Goal: Navigation & Orientation: Find specific page/section

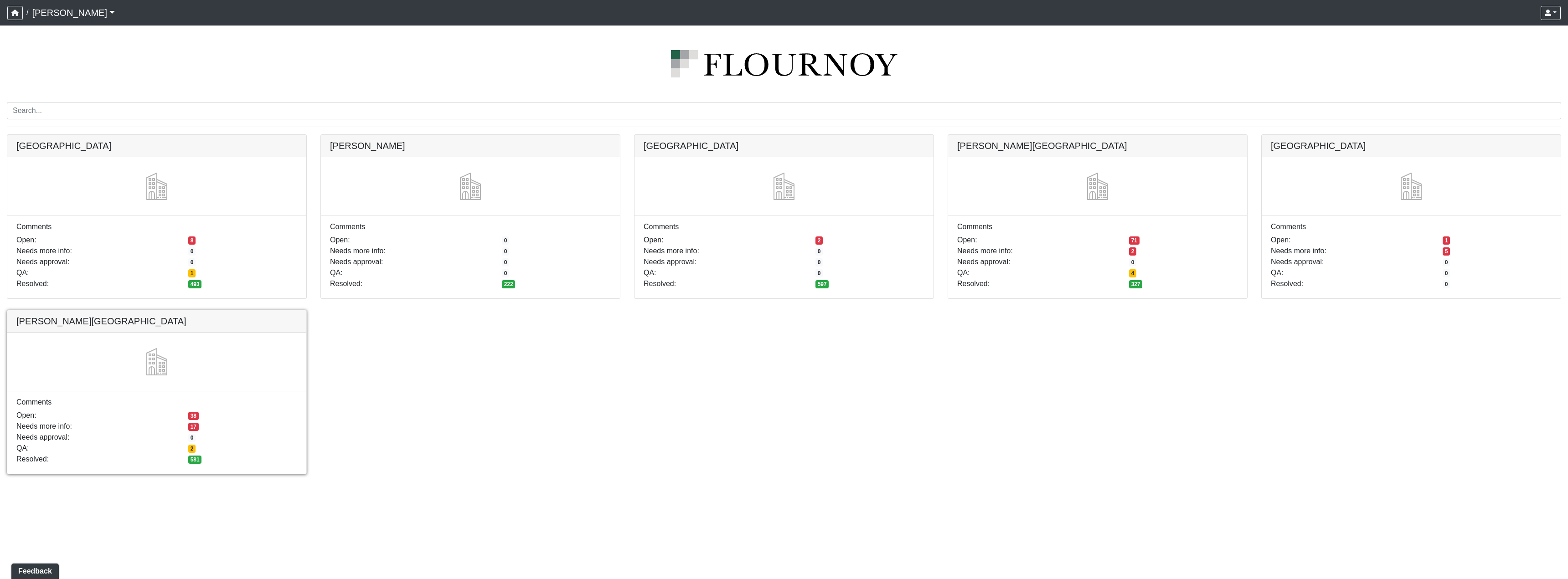
click at [237, 310] on link at bounding box center [156, 310] width 299 height 0
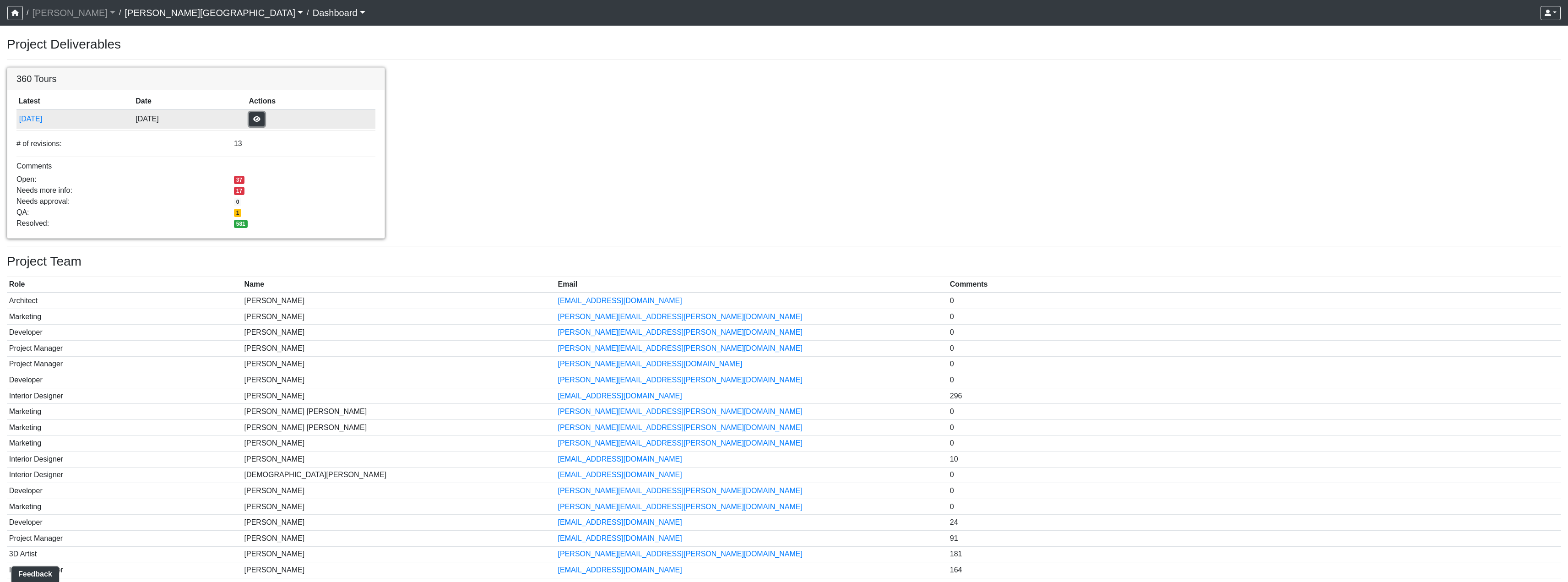
click at [264, 119] on button "button" at bounding box center [256, 119] width 15 height 14
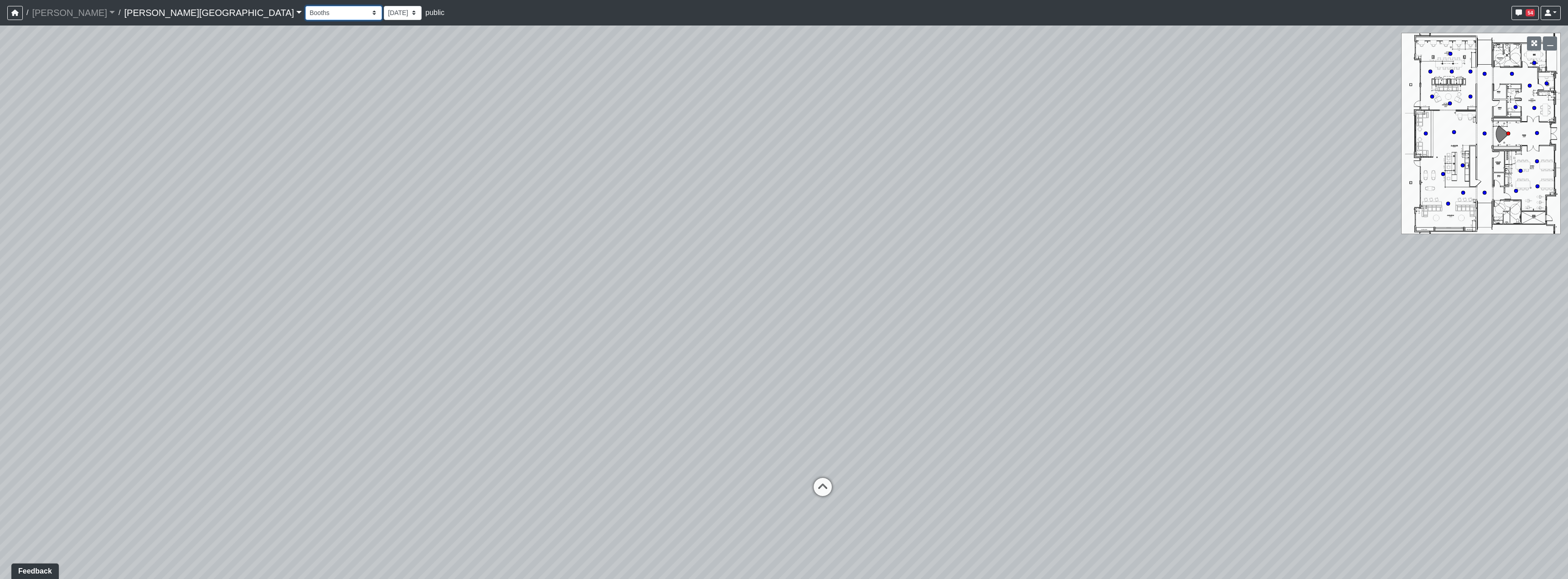
click at [306, 11] on select "Booths 1 Booths 2 Entry Lounge 1 Lounge 2 Lounge 3 Windows Bar Entrance Lounge …" at bounding box center [344, 13] width 76 height 14
click at [306, 6] on select "Booths 1 Booths 2 Entry Lounge 1 Lounge 2 Lounge 3 Windows Bar Entrance Lounge …" at bounding box center [344, 13] width 76 height 14
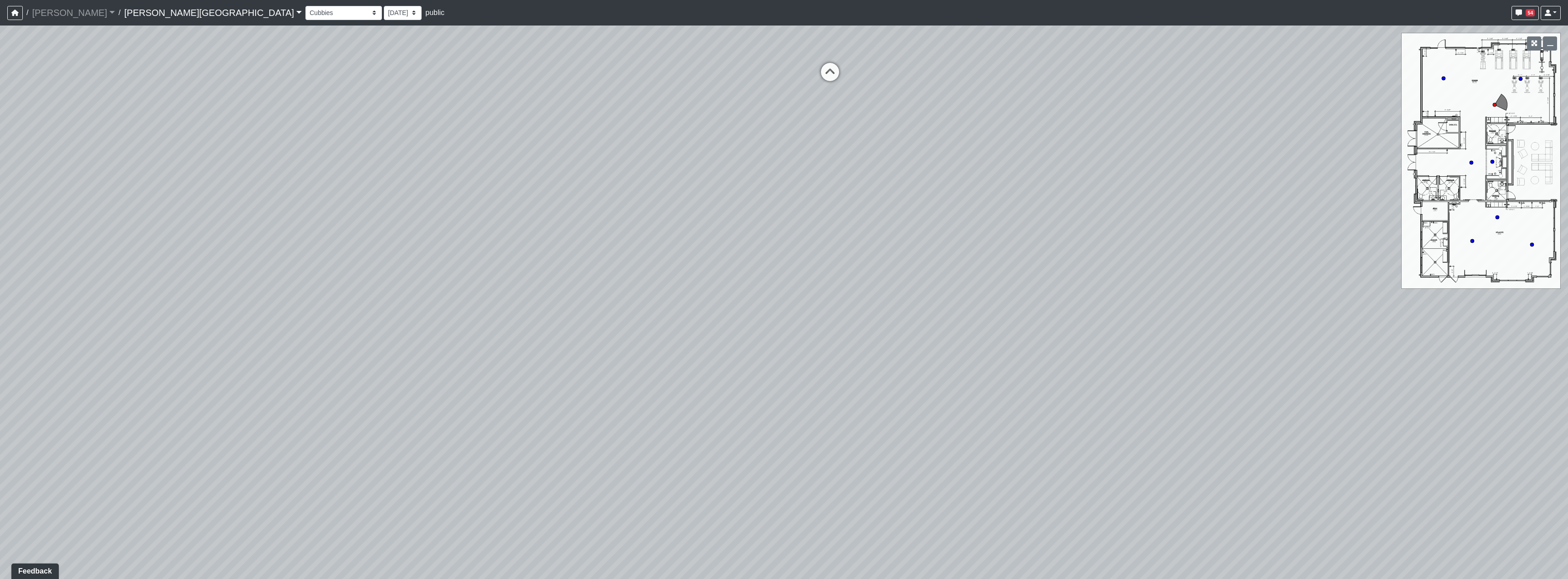
drag, startPoint x: 955, startPoint y: 371, endPoint x: 517, endPoint y: 96, distance: 517.2
click at [524, 99] on div "Loading... Hallway - Hallway 2 Loading... Entry Loading... Mirrors Loading... M…" at bounding box center [784, 302] width 1568 height 553
click at [517, 96] on div "Loading... Hallway - Hallway 2 Loading... Entry Loading... Mirrors Loading... M…" at bounding box center [784, 302] width 1568 height 553
drag, startPoint x: 963, startPoint y: 189, endPoint x: 342, endPoint y: 313, distance: 633.3
click at [404, 310] on div "Loading... Hallway - Hallway 2 Loading... Entry Loading... Mirrors Loading... M…" at bounding box center [784, 302] width 1568 height 553
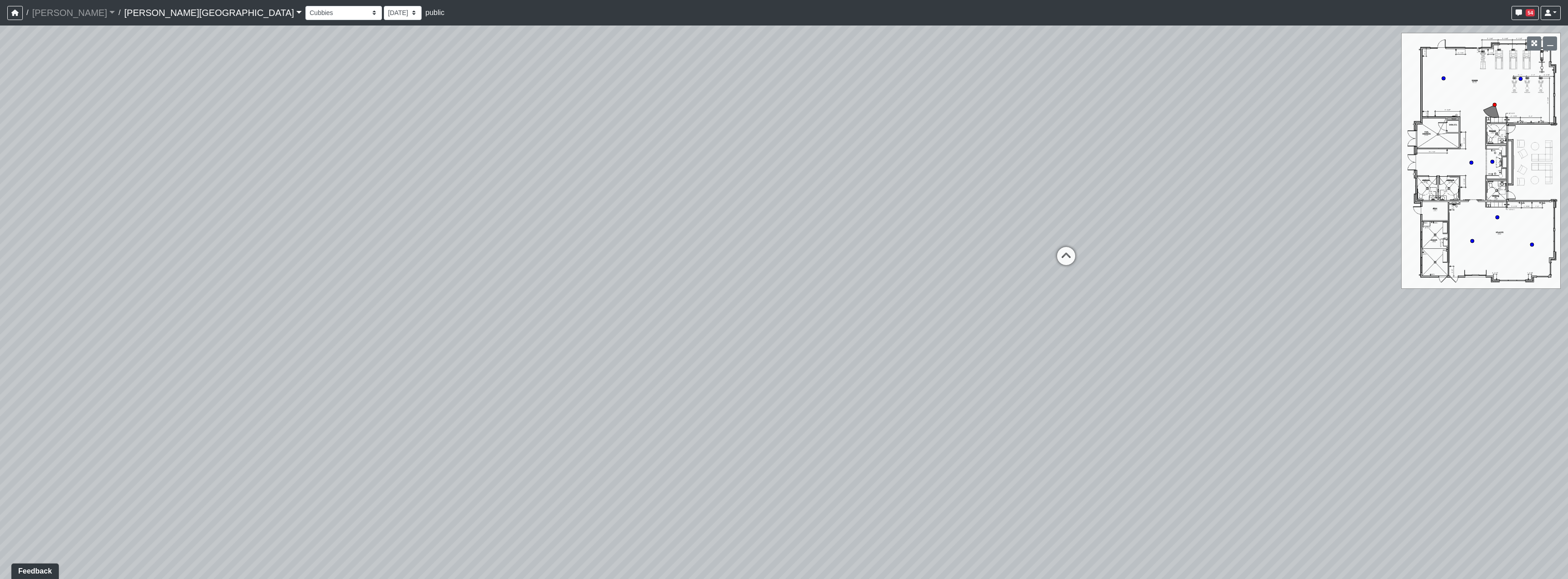
drag, startPoint x: 759, startPoint y: 235, endPoint x: 628, endPoint y: 225, distance: 131.4
click at [533, 222] on div "Loading... Hallway - Hallway 2 Loading... Entry Loading... Mirrors Loading... M…" at bounding box center [784, 302] width 1568 height 553
click at [904, 240] on icon at bounding box center [902, 246] width 27 height 27
drag, startPoint x: 613, startPoint y: 239, endPoint x: 906, endPoint y: 248, distance: 293.1
click at [922, 237] on div "Loading... Hallway - Hallway 2 Loading... Entry Loading... Mirrors Loading... M…" at bounding box center [784, 302] width 1568 height 553
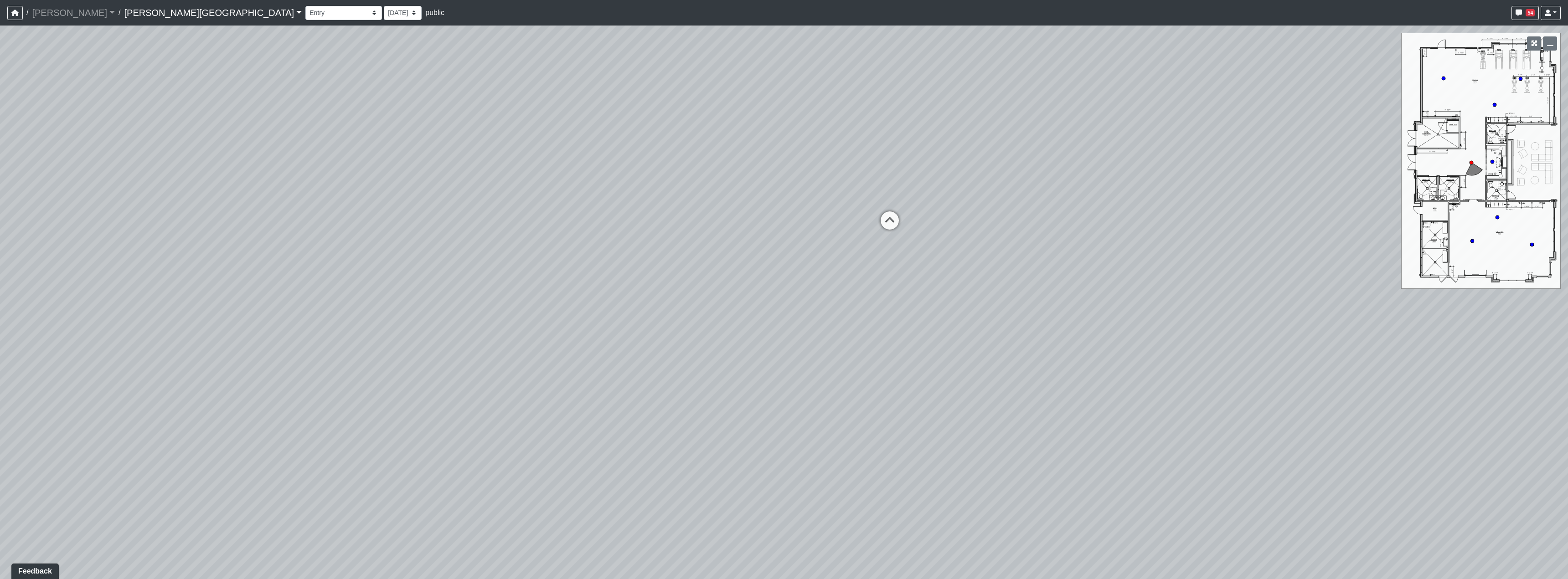
click at [873, 218] on div "Loading... Hallway - Hallway 2 Loading... Entry Loading... Mirrors Loading... M…" at bounding box center [784, 302] width 1568 height 553
click at [885, 221] on icon at bounding box center [889, 225] width 27 height 27
drag, startPoint x: 819, startPoint y: 272, endPoint x: 932, endPoint y: 241, distance: 117.2
click at [853, 263] on div "Loading... Hallway - Hallway 2 Loading... Entry Loading... Mirrors Loading... M…" at bounding box center [784, 302] width 1568 height 553
drag, startPoint x: 757, startPoint y: 258, endPoint x: 964, endPoint y: 72, distance: 278.3
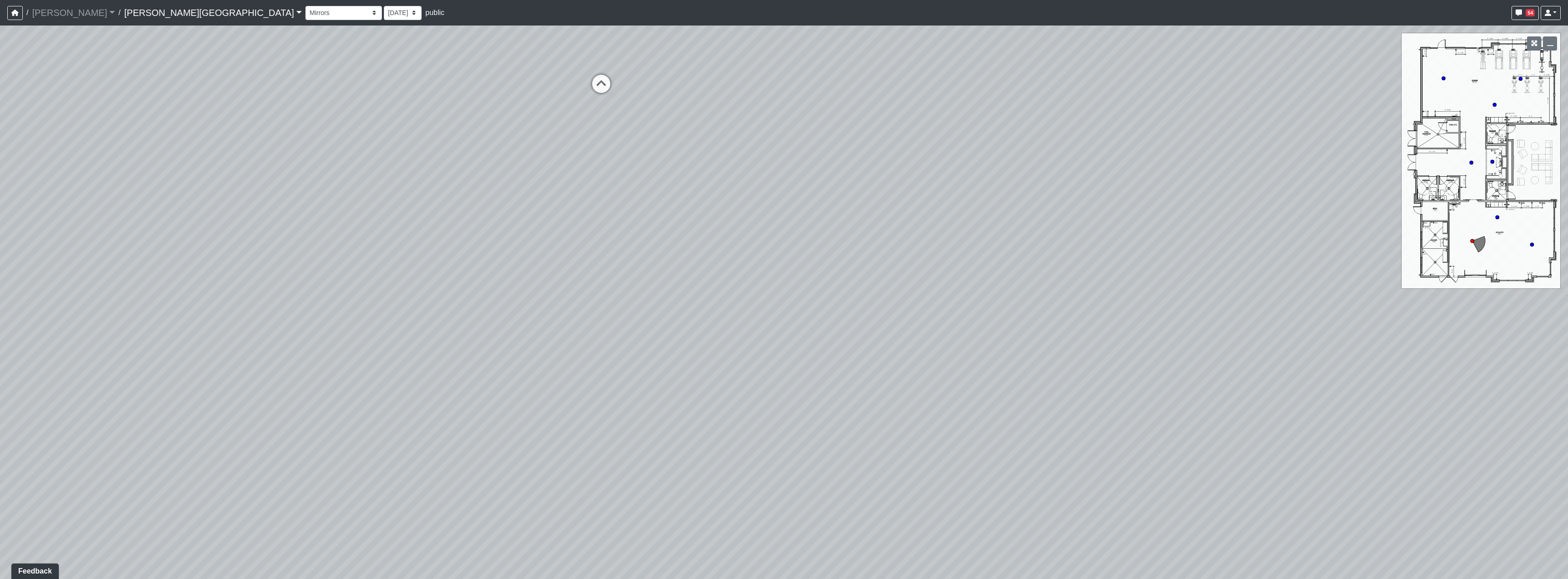
click at [963, 73] on div "Loading... Hallway - Hallway 2 Loading... Entry Loading... Mirrors Loading... M…" at bounding box center [784, 302] width 1568 height 553
drag, startPoint x: 653, startPoint y: 390, endPoint x: 1129, endPoint y: 533, distance: 497.0
click at [1133, 542] on div "Loading... Hallway - Hallway 2 Loading... Entry Loading... Mirrors Loading... M…" at bounding box center [784, 302] width 1568 height 553
drag, startPoint x: 696, startPoint y: 238, endPoint x: 1126, endPoint y: 228, distance: 430.1
click at [1126, 228] on div "Loading... Hallway - Hallway 2 Loading... Entry Loading... Mirrors Loading... M…" at bounding box center [784, 302] width 1568 height 553
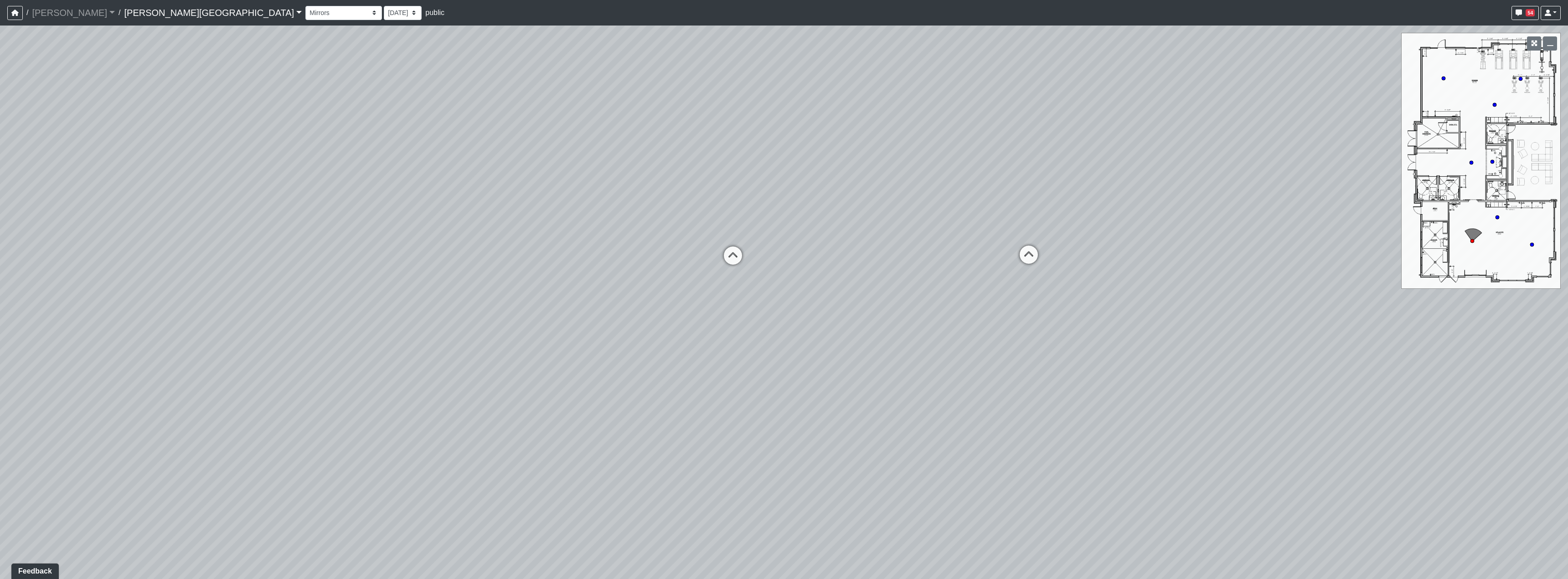
drag, startPoint x: 656, startPoint y: 243, endPoint x: 555, endPoint y: 154, distance: 134.6
click at [462, 155] on div "Loading... Hallway - Hallway 2 Loading... Entry Loading... Mirrors Loading... M…" at bounding box center [784, 302] width 1568 height 553
drag, startPoint x: 974, startPoint y: 154, endPoint x: 656, endPoint y: 199, distance: 321.2
click at [656, 199] on div "Loading... Hallway - Hallway 2 Loading... Entry Loading... Mirrors Loading... M…" at bounding box center [784, 302] width 1568 height 553
drag, startPoint x: 1098, startPoint y: 179, endPoint x: 811, endPoint y: 201, distance: 287.8
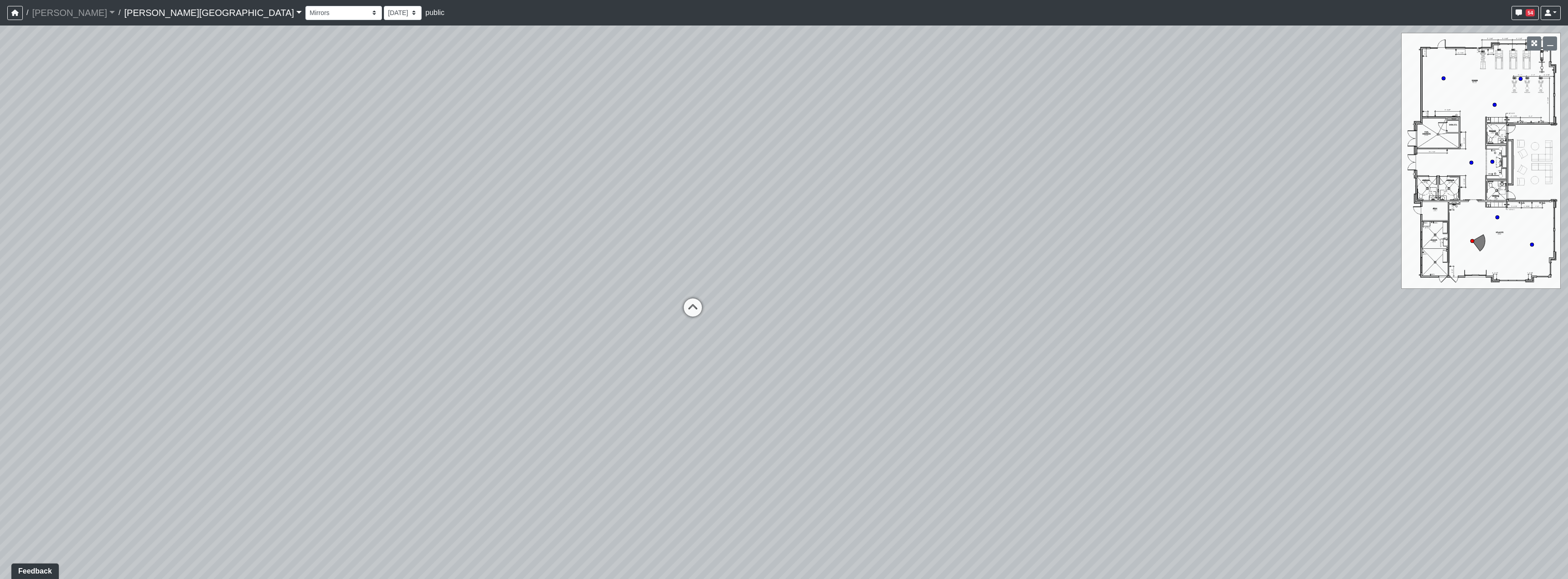
click at [811, 201] on div "Loading... Hallway - Hallway 2 Loading... Entry Loading... Mirrors Loading... M…" at bounding box center [784, 302] width 1568 height 553
drag, startPoint x: 1077, startPoint y: 190, endPoint x: 659, endPoint y: 155, distance: 419.5
click at [737, 166] on div "Loading... Hallway - Hallway 2 Loading... Entry Loading... Mirrors Loading... M…" at bounding box center [784, 302] width 1568 height 553
drag, startPoint x: 1124, startPoint y: 172, endPoint x: 1374, endPoint y: 228, distance: 256.2
click at [1250, 212] on div "Loading... Hallway - Hallway 2 Loading... Entry Loading... Mirrors Loading... M…" at bounding box center [784, 302] width 1568 height 553
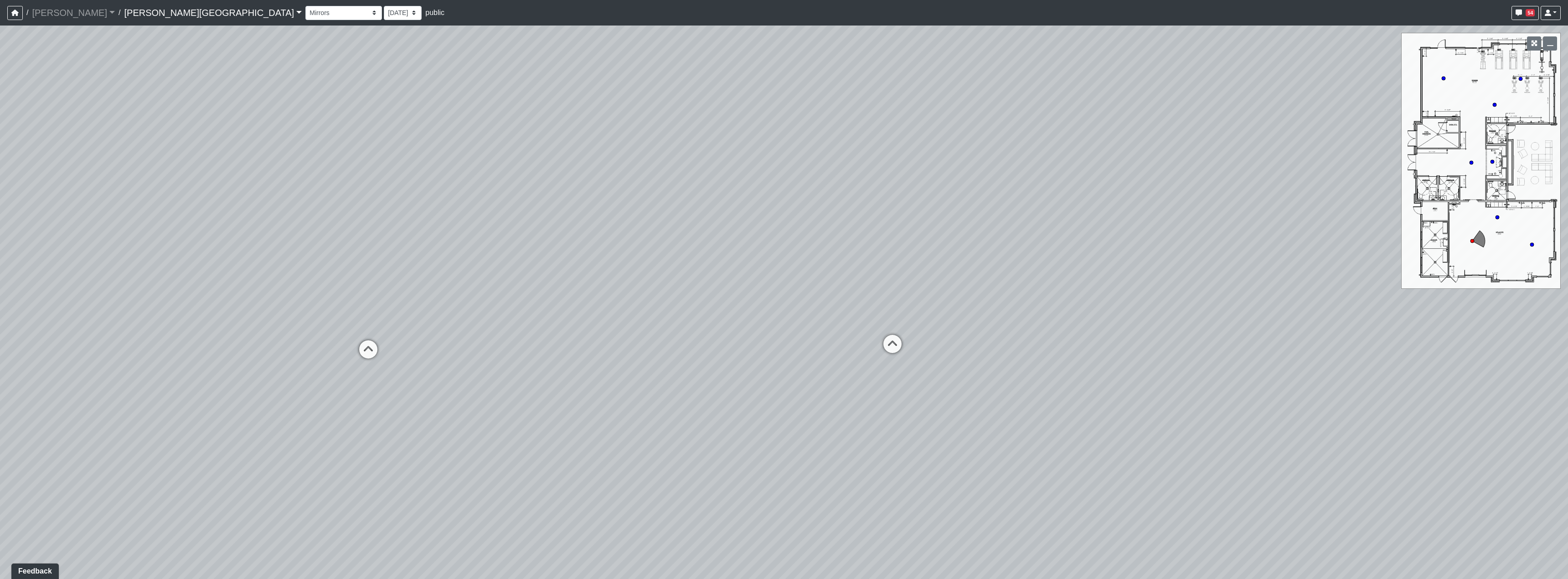
drag, startPoint x: 603, startPoint y: 345, endPoint x: 1042, endPoint y: 272, distance: 445.0
click at [1042, 272] on div "Loading... Hallway - Hallway 2 Loading... Entry Loading... Mirrors Loading... M…" at bounding box center [784, 302] width 1568 height 553
drag, startPoint x: 683, startPoint y: 310, endPoint x: 979, endPoint y: 316, distance: 296.1
click at [979, 316] on div "Loading... Hallway - Hallway 2 Loading... Entry Loading... Mirrors Loading... M…" at bounding box center [784, 302] width 1568 height 553
click at [623, 294] on icon at bounding box center [613, 292] width 27 height 27
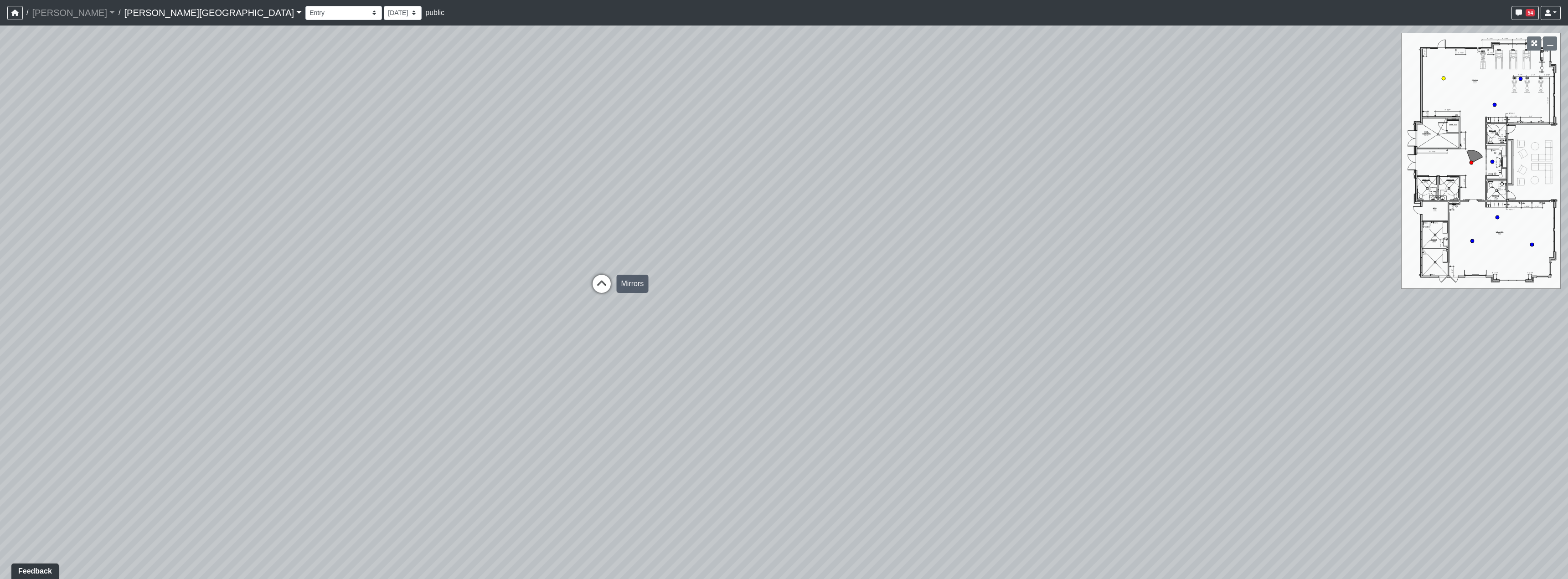
click at [614, 280] on div "Loading... Mirrors" at bounding box center [602, 283] width 27 height 27
drag, startPoint x: 1070, startPoint y: 304, endPoint x: 460, endPoint y: 243, distance: 613.0
click at [831, 311] on div "Loading... Hallway - Hallway 2 Loading... Entry Loading... Mirrors Loading... M…" at bounding box center [784, 302] width 1568 height 553
drag, startPoint x: 936, startPoint y: 290, endPoint x: 572, endPoint y: 275, distance: 364.3
click at [566, 282] on div "Loading... Hallway - Hallway 2 Loading... Entry Loading... Mirrors Loading... M…" at bounding box center [784, 302] width 1568 height 553
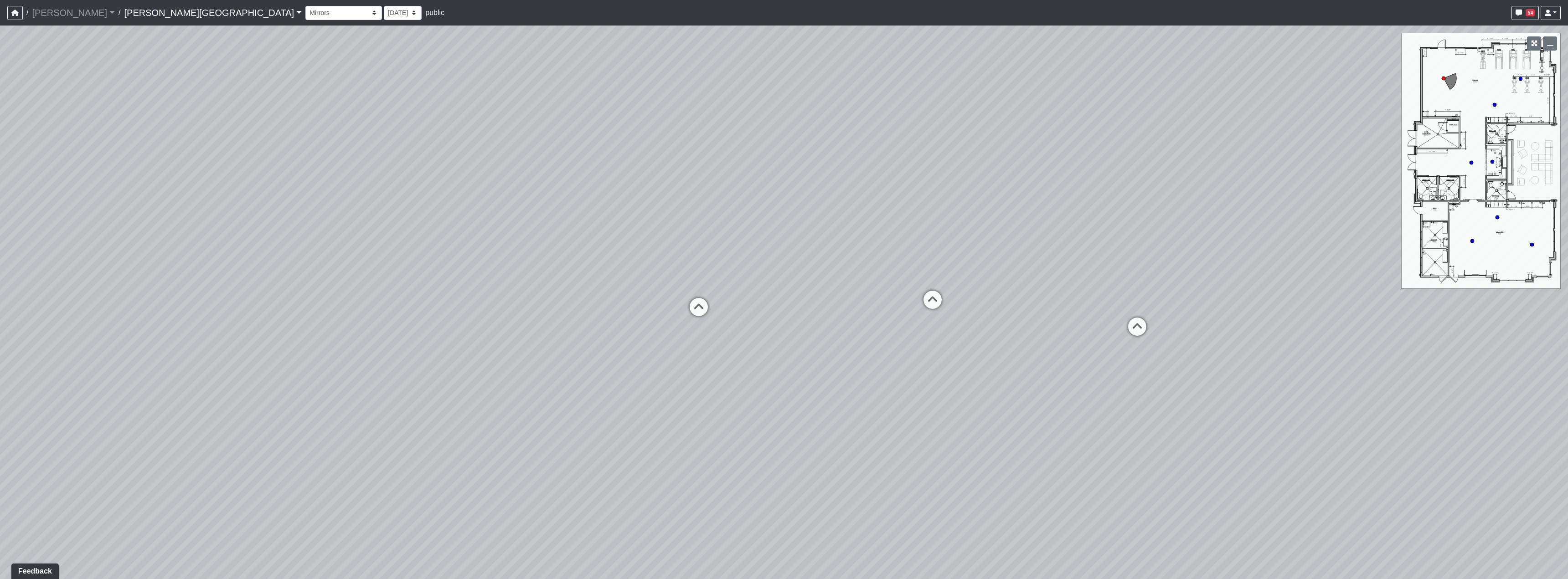
drag, startPoint x: 792, startPoint y: 175, endPoint x: 479, endPoint y: 231, distance: 318.0
click at [408, 181] on div "Loading... Hallway - Hallway 2 Loading... Entry Loading... Mirrors Loading... M…" at bounding box center [784, 302] width 1568 height 553
click at [695, 297] on icon at bounding box center [701, 304] width 27 height 27
drag, startPoint x: 1116, startPoint y: 342, endPoint x: 713, endPoint y: 297, distance: 405.5
click at [509, 327] on div "Loading... Hallway - Hallway 2 Loading... Entry Loading... Mirrors Loading... M…" at bounding box center [784, 302] width 1568 height 553
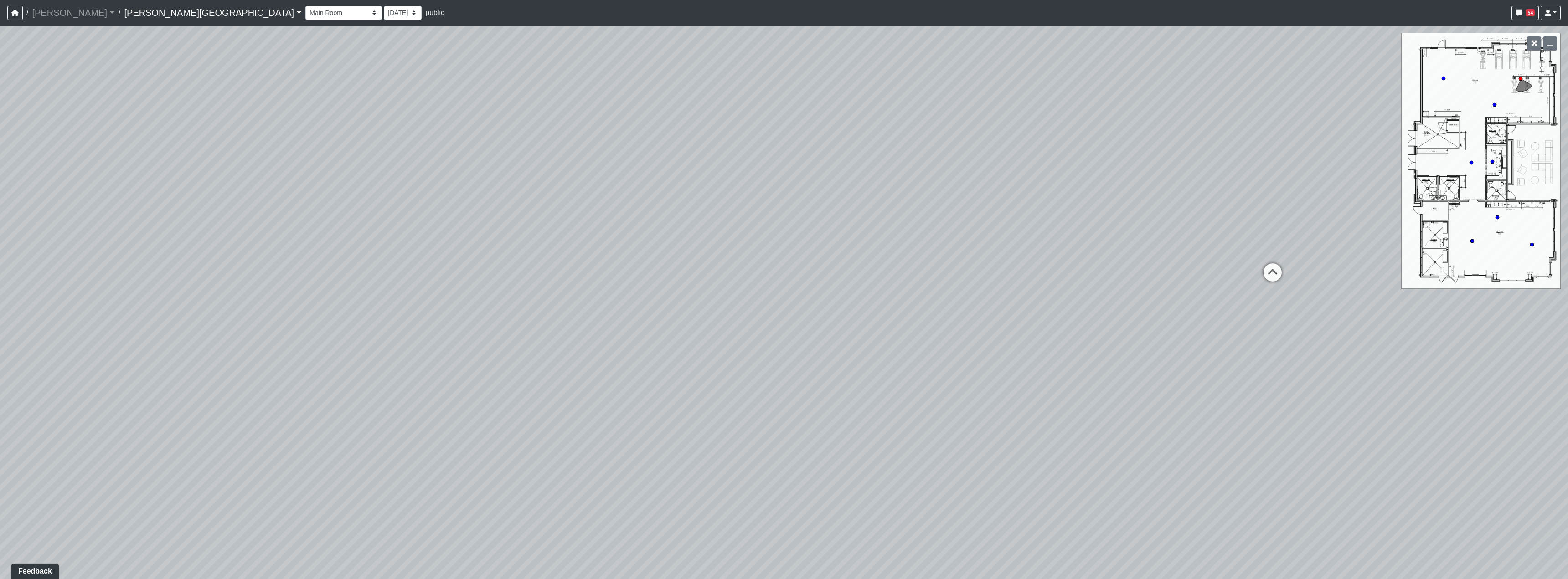
drag, startPoint x: 1041, startPoint y: 284, endPoint x: 518, endPoint y: 297, distance: 523.2
click at [518, 297] on div "Loading... Hallway - Hallway 2 Loading... Entry Loading... Mirrors Loading... M…" at bounding box center [784, 302] width 1568 height 553
drag, startPoint x: 1087, startPoint y: 224, endPoint x: 293, endPoint y: 271, distance: 795.4
click at [291, 272] on div "Loading... Hallway - Hallway 2 Loading... Entry Loading... Mirrors Loading... M…" at bounding box center [784, 302] width 1568 height 553
drag, startPoint x: 860, startPoint y: 393, endPoint x: 1012, endPoint y: 221, distance: 229.5
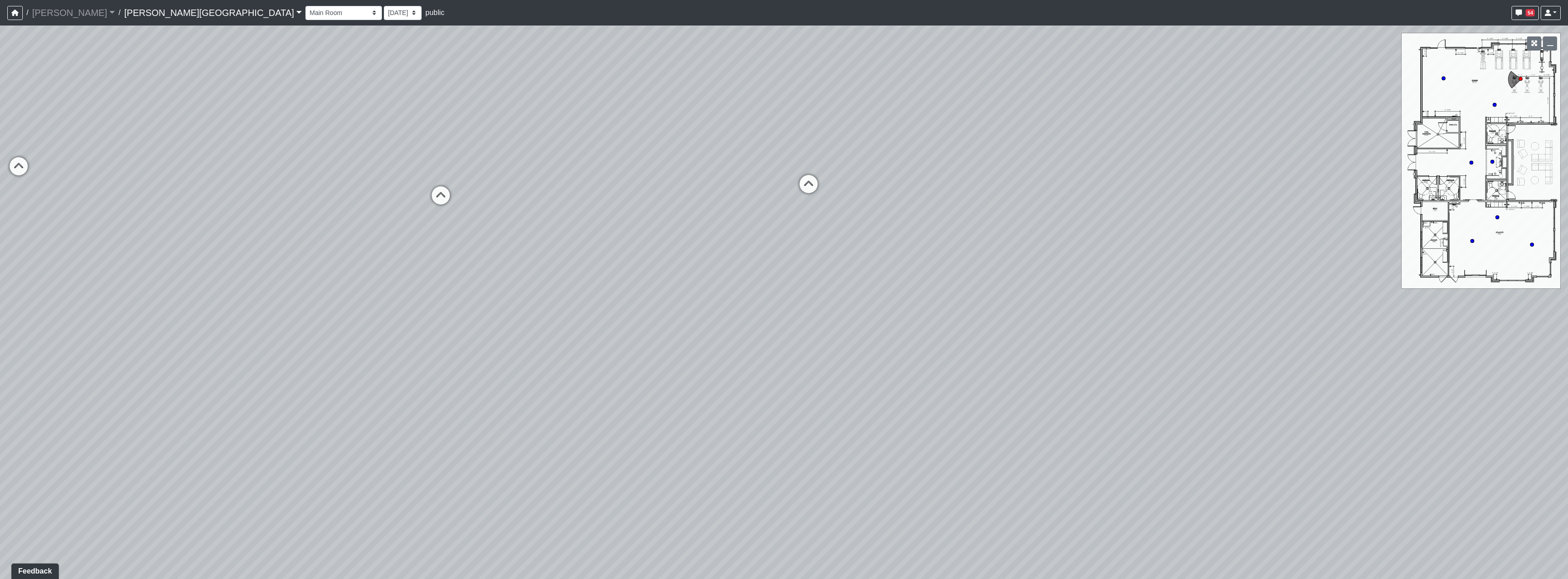
click at [1012, 221] on div "Loading... Hallway - Hallway 2 Loading... Entry Loading... Mirrors Loading... M…" at bounding box center [784, 302] width 1568 height 553
drag, startPoint x: 586, startPoint y: 308, endPoint x: 1378, endPoint y: 513, distance: 818.1
click at [1378, 513] on div "Loading... Hallway - Hallway 2 Loading... Entry Loading... Mirrors Loading... M…" at bounding box center [784, 302] width 1568 height 553
drag, startPoint x: 713, startPoint y: 379, endPoint x: 1176, endPoint y: 322, distance: 466.5
click at [1124, 322] on div "Loading... Hallway - Hallway 2 Loading... Entry Loading... Mirrors Loading... M…" at bounding box center [784, 302] width 1568 height 553
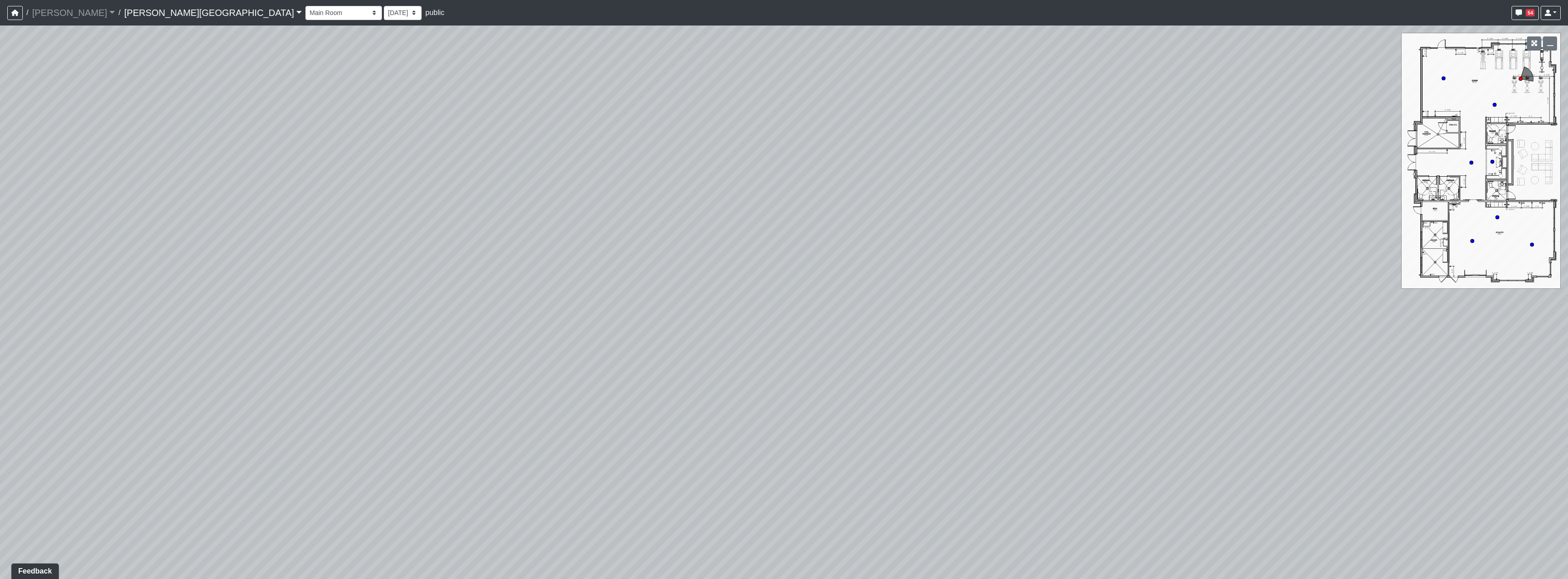
drag, startPoint x: 529, startPoint y: 326, endPoint x: 1112, endPoint y: 325, distance: 583.0
click at [946, 320] on div "Loading... Hallway - Hallway 2 Loading... Entry Loading... Mirrors Loading... M…" at bounding box center [784, 302] width 1568 height 553
drag, startPoint x: 464, startPoint y: 306, endPoint x: 1025, endPoint y: 319, distance: 561.2
click at [1025, 319] on div "Loading... Hallway - Hallway 2 Loading... Entry Loading... Mirrors Loading... M…" at bounding box center [784, 302] width 1568 height 553
click at [818, 240] on icon at bounding box center [824, 249] width 27 height 27
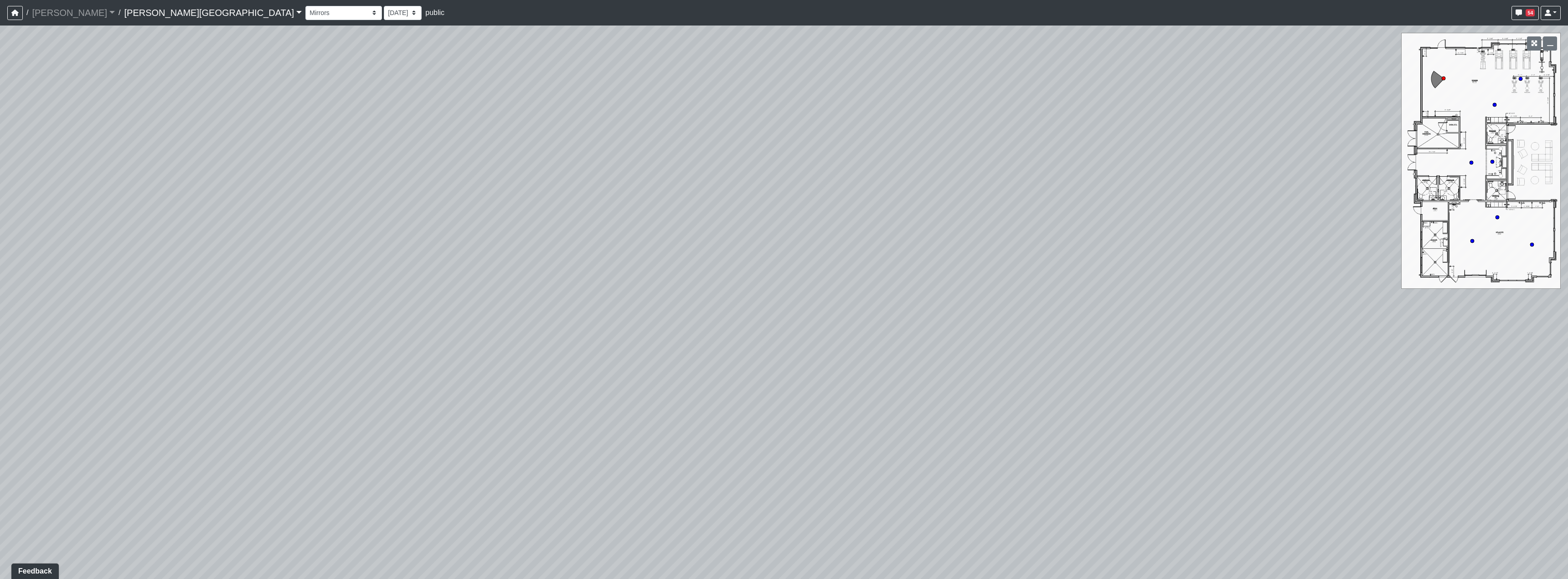
drag, startPoint x: 504, startPoint y: 339, endPoint x: 1126, endPoint y: 327, distance: 622.1
click at [1088, 327] on div "Loading... Hallway - Hallway 2 Loading... Entry Loading... Mirrors Loading... M…" at bounding box center [784, 302] width 1568 height 553
drag, startPoint x: 617, startPoint y: 304, endPoint x: 680, endPoint y: 301, distance: 63.1
click at [680, 301] on div "Loading... Hallway - Hallway 2 Loading... Entry Loading... Mirrors Loading... M…" at bounding box center [784, 302] width 1568 height 553
drag, startPoint x: 610, startPoint y: 321, endPoint x: 1056, endPoint y: 339, distance: 446.4
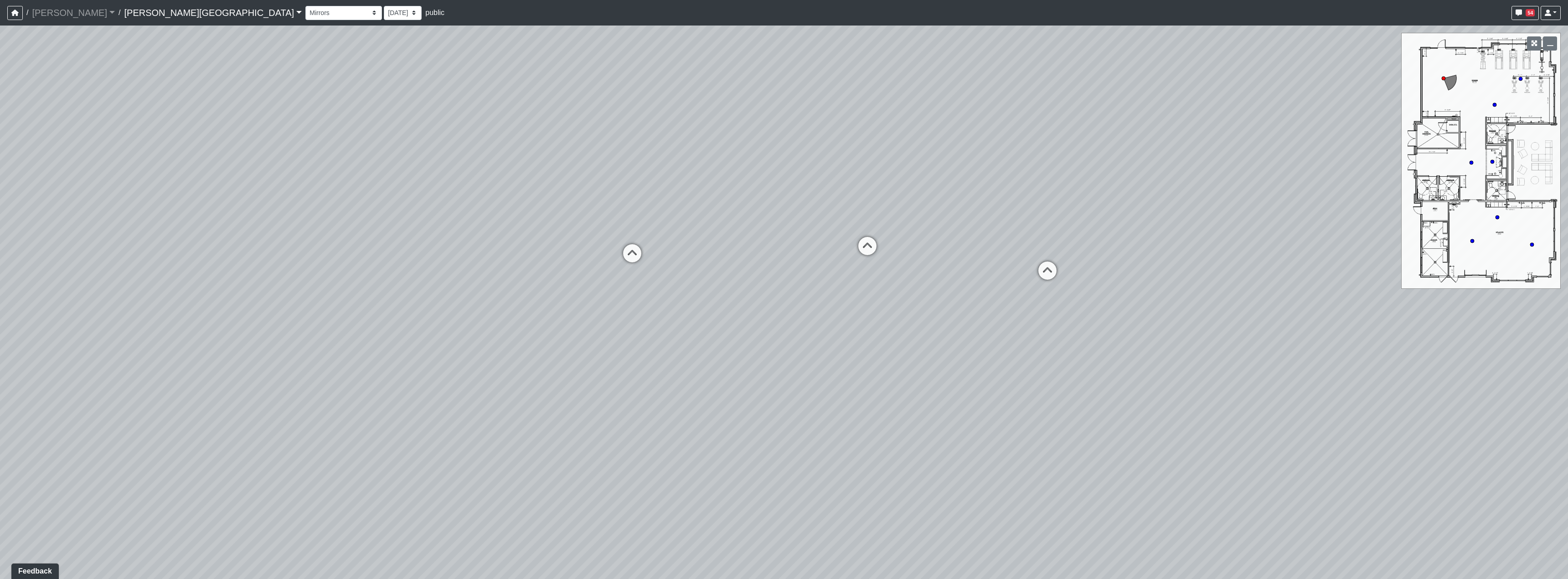
click at [1056, 339] on div "Loading... Hallway - Hallway 2 Loading... Entry Loading... Mirrors Loading... M…" at bounding box center [784, 302] width 1568 height 553
drag, startPoint x: 670, startPoint y: 363, endPoint x: 977, endPoint y: 371, distance: 307.1
click at [977, 371] on div "Loading... Hallway - Hallway 2 Loading... Entry Loading... Mirrors Loading... M…" at bounding box center [784, 302] width 1568 height 553
drag
click at [695, 265] on div "Loading... Hallway - Hallway 2 Loading... Entry Loading... Mirrors Loading... M…" at bounding box center [784, 302] width 1568 height 553
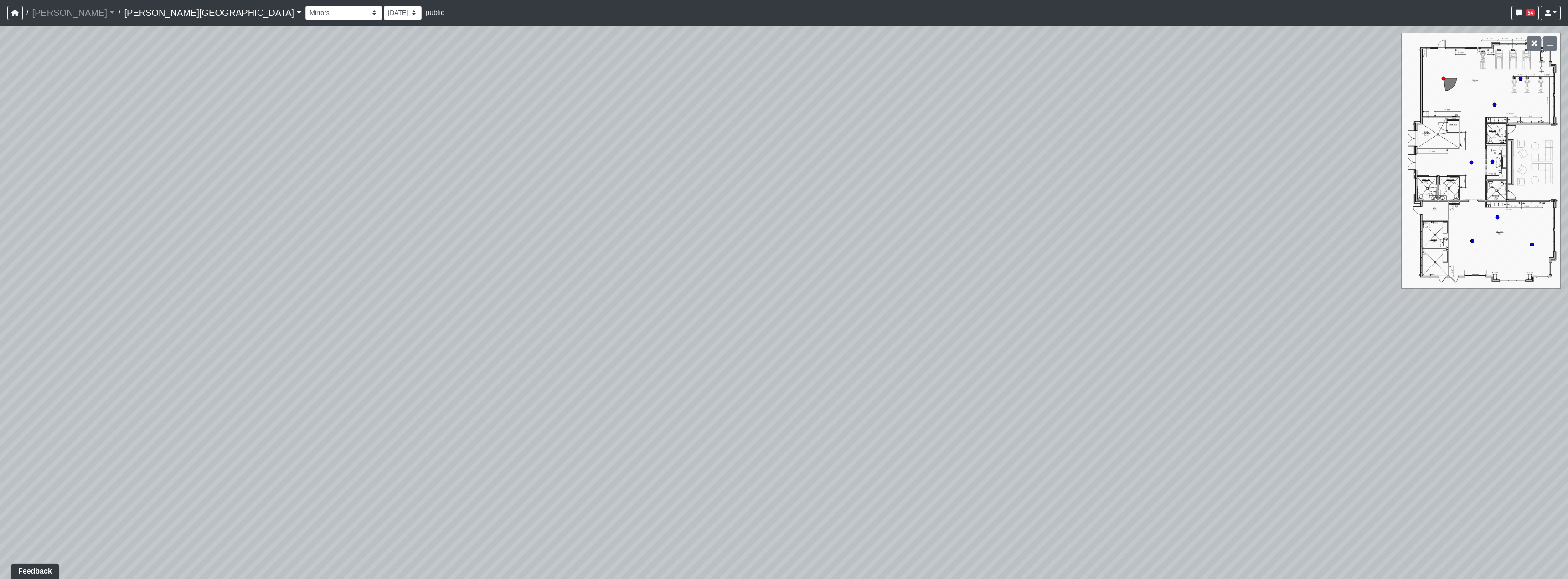
click at [765, 152] on div "Loading... Hallway - Hallway 2 Loading... Entry Loading... Mirrors Loading... M…" at bounding box center [784, 302] width 1568 height 553
click at [1092, 174] on div "Loading... Hallway - Hallway 2 Loading... Entry Loading... Mirrors Loading... M…" at bounding box center [784, 302] width 1568 height 553
click at [1091, 499] on div "Loading... Hallway - Hallway 2 Loading... Entry Loading... Mirrors Loading... M…" at bounding box center [784, 302] width 1568 height 553
click at [604, 311] on div "Loading... Hallway - Hallway 2 Loading... Entry Loading... Mirrors Loading... M…" at bounding box center [784, 302] width 1568 height 553
click at [676, 343] on div "Loading... Hallway - Hallway 2 Loading... Entry Loading... Mirrors Loading... M…" at bounding box center [784, 302] width 1568 height 553
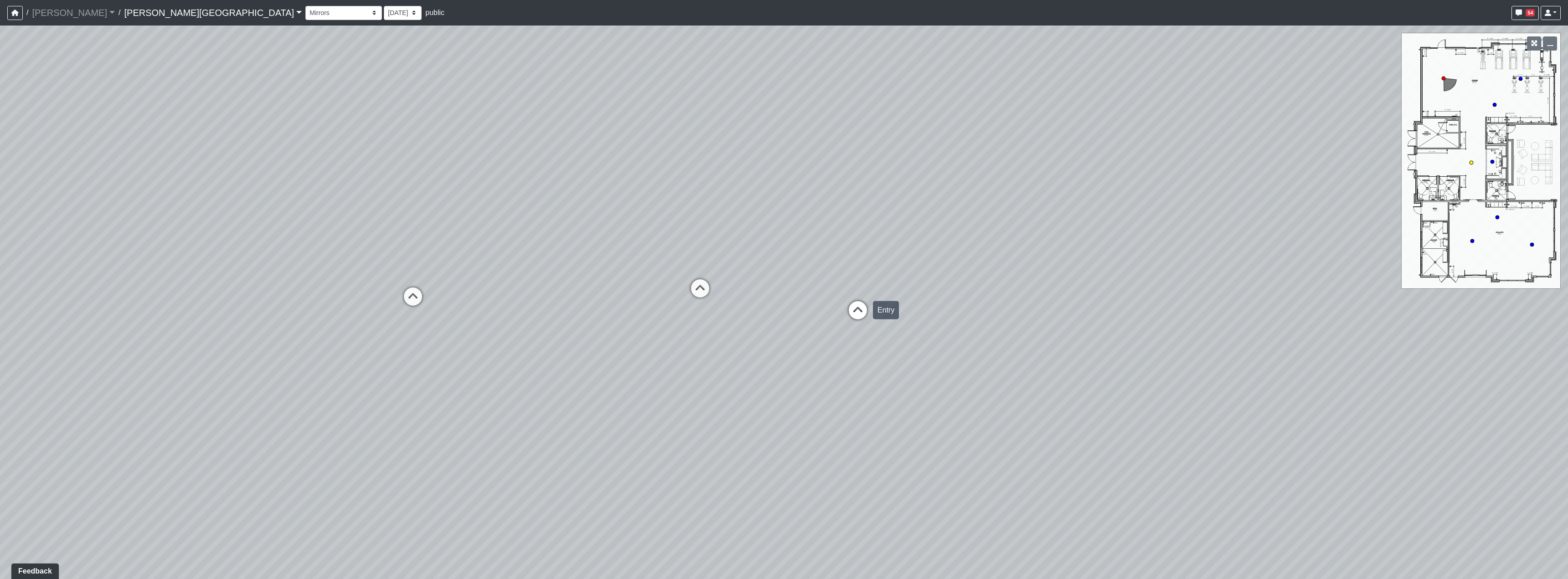
click at [848, 313] on icon at bounding box center [858, 314] width 27 height 27
click at [1078, 333] on div "Loading... Hallway - Hallway 2 Loading... Entry Loading... Mirrors Loading... M…" at bounding box center [784, 302] width 1568 height 553
click at [988, 320] on div "Loading... Hallway - Hallway 2 Loading... Entry Loading... Mirrors Loading... M…" at bounding box center [784, 302] width 1568 height 553
click at [792, 310] on div "Loading... Hallway - Hallway 2 Loading... Entry Loading... Mirrors Loading... M…" at bounding box center [784, 302] width 1568 height 553
click at [671, 242] on div "Loading... Hallway - Hallway 2 Loading... Entry Loading... Mirrors Loading... M…" at bounding box center [784, 302] width 1568 height 553
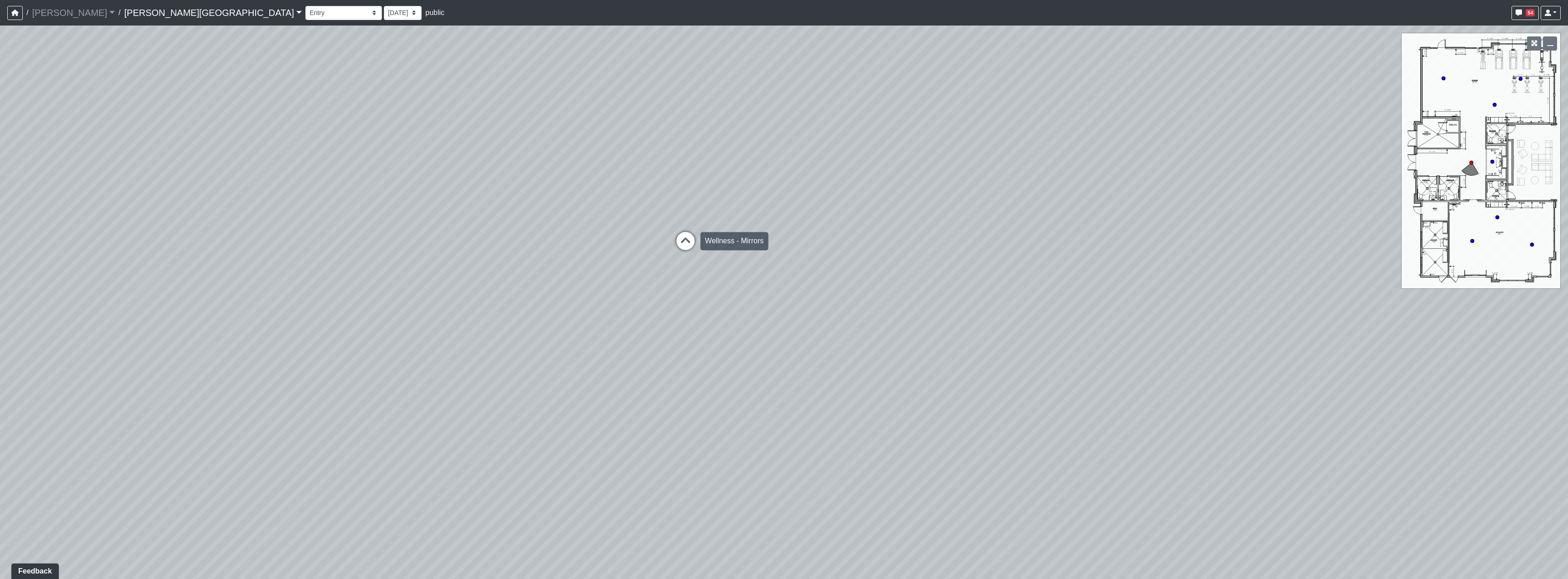
click at [687, 243] on icon at bounding box center [685, 245] width 27 height 27
select select "t5RYoroHReJuf1NbSWiEEy"
click at [1323, 398] on div "Loading... Hallway - Hallway 2 Loading... Entry Loading... Mirrors Loading... M…" at bounding box center [784, 302] width 1568 height 553
click at [1148, 388] on div "Loading... Hallway - Hallway 2 Loading... Entry Loading... Mirrors Loading... M…" at bounding box center [784, 302] width 1568 height 553
click at [765, 361] on div "Loading... Hallway - Hallway 2 Loading... Entry Loading... Mirrors Loading... M…" at bounding box center [784, 302] width 1568 height 553
